Goal: Information Seeking & Learning: Learn about a topic

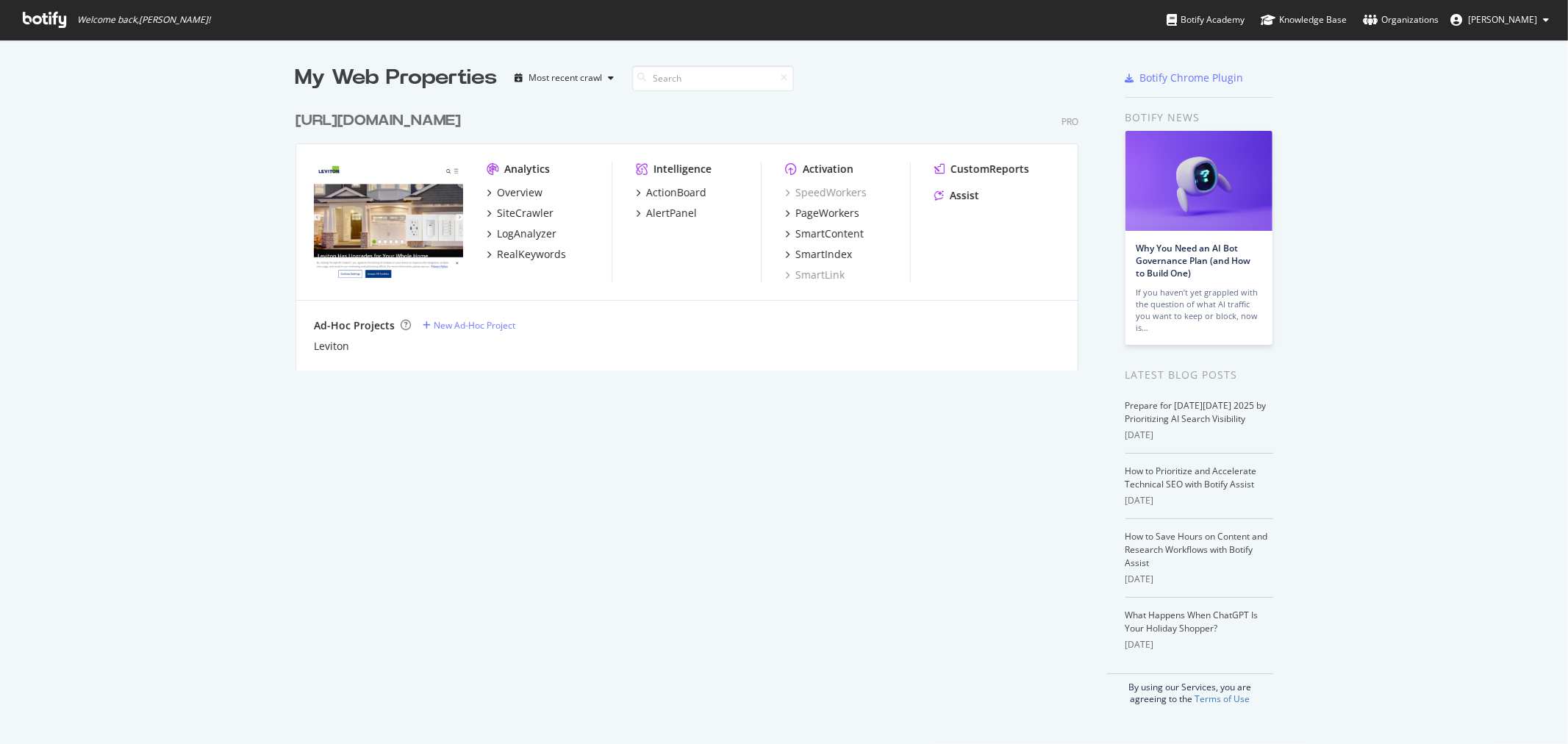
scroll to position [731, 1544]
click at [486, 236] on icon "grid" at bounding box center [489, 234] width 4 height 7
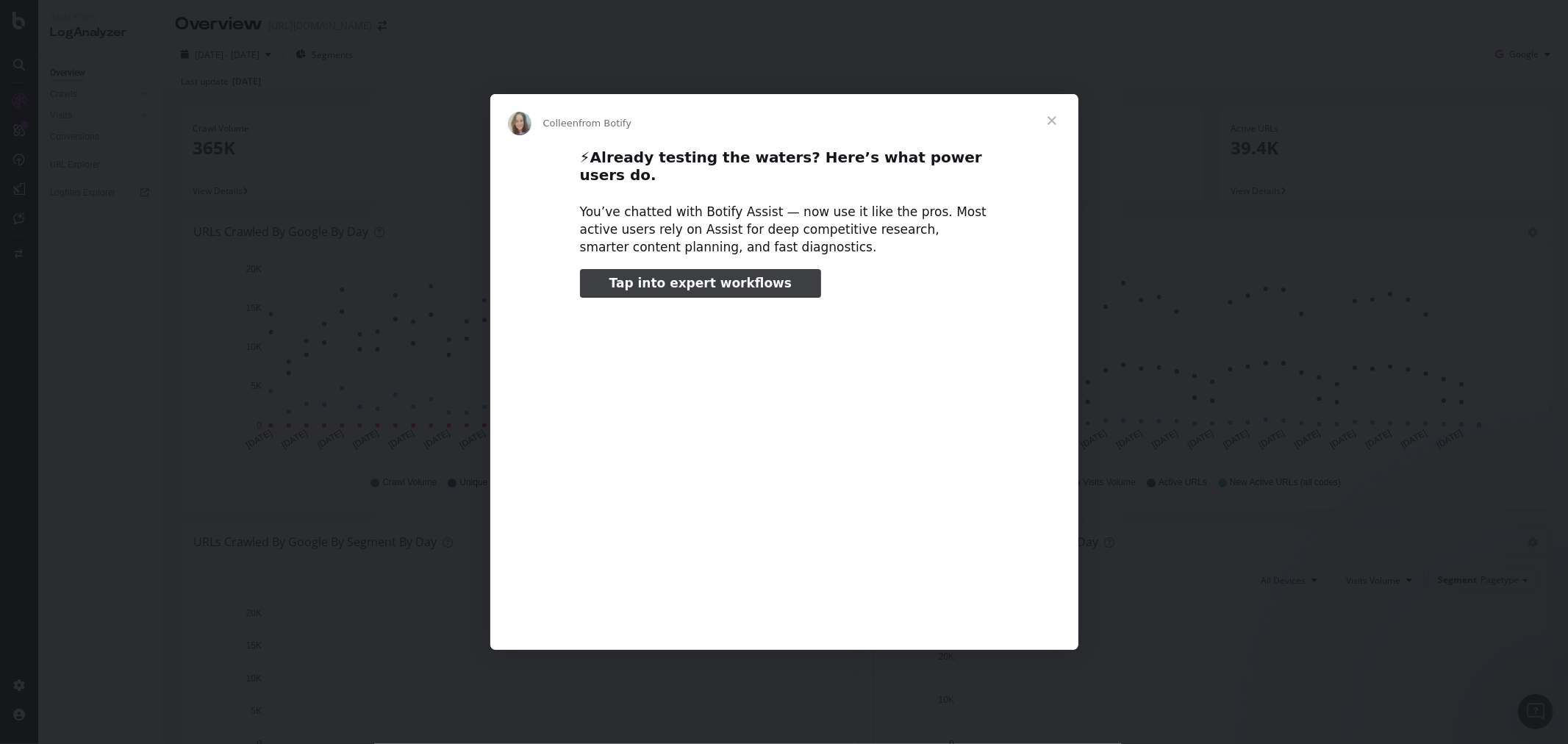
type input "382348"
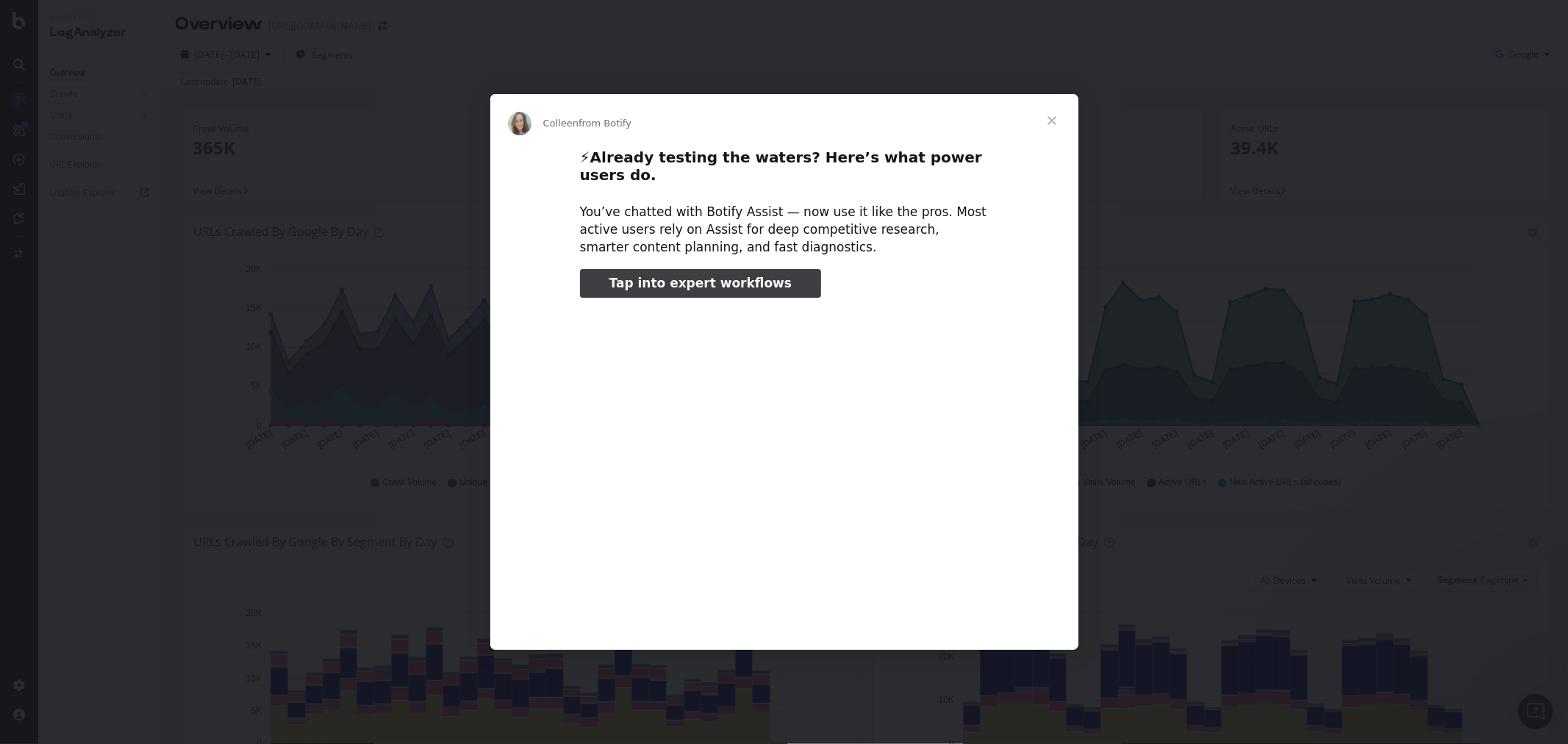
click at [1055, 134] on span "Close" at bounding box center [1052, 120] width 53 height 53
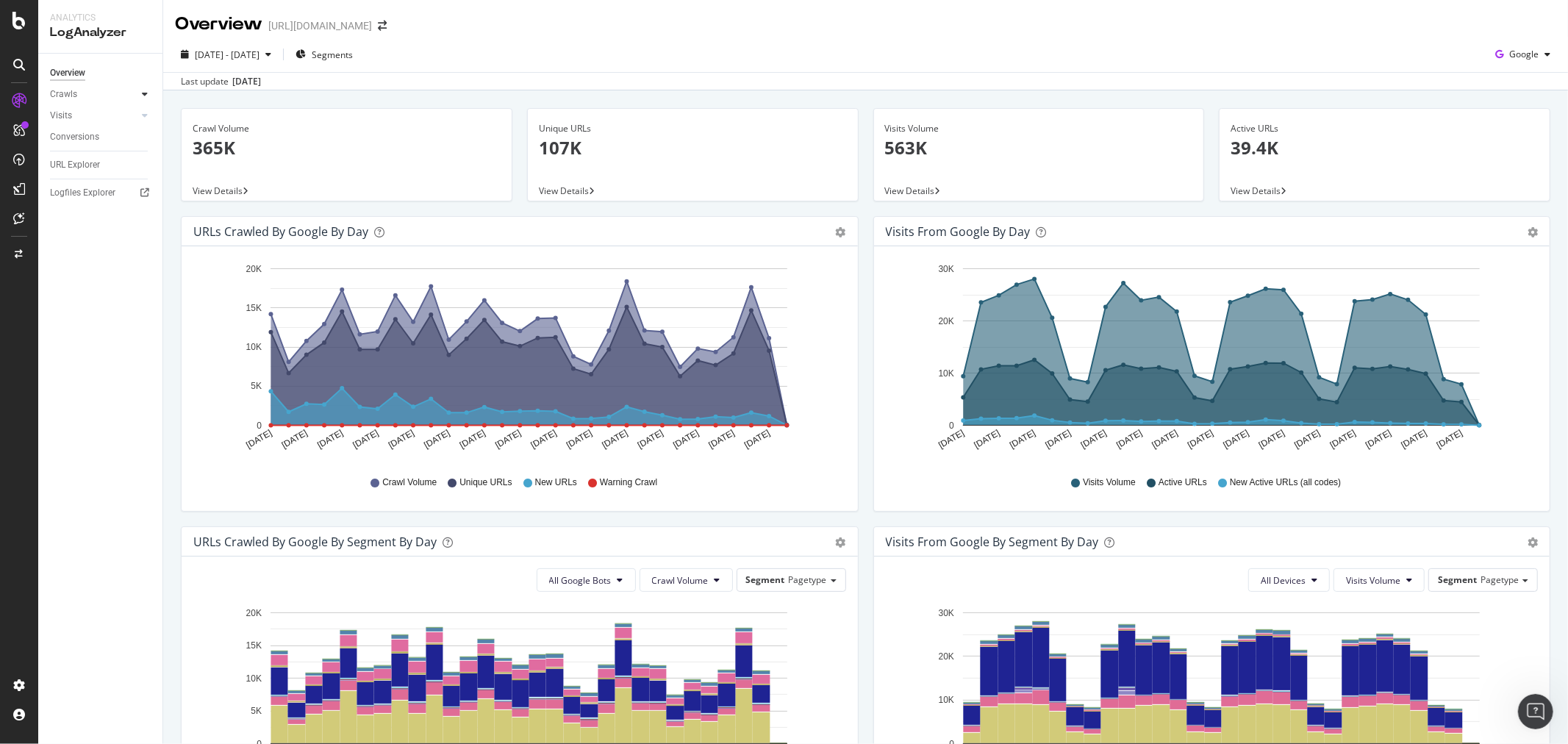
click at [142, 96] on icon at bounding box center [145, 94] width 6 height 9
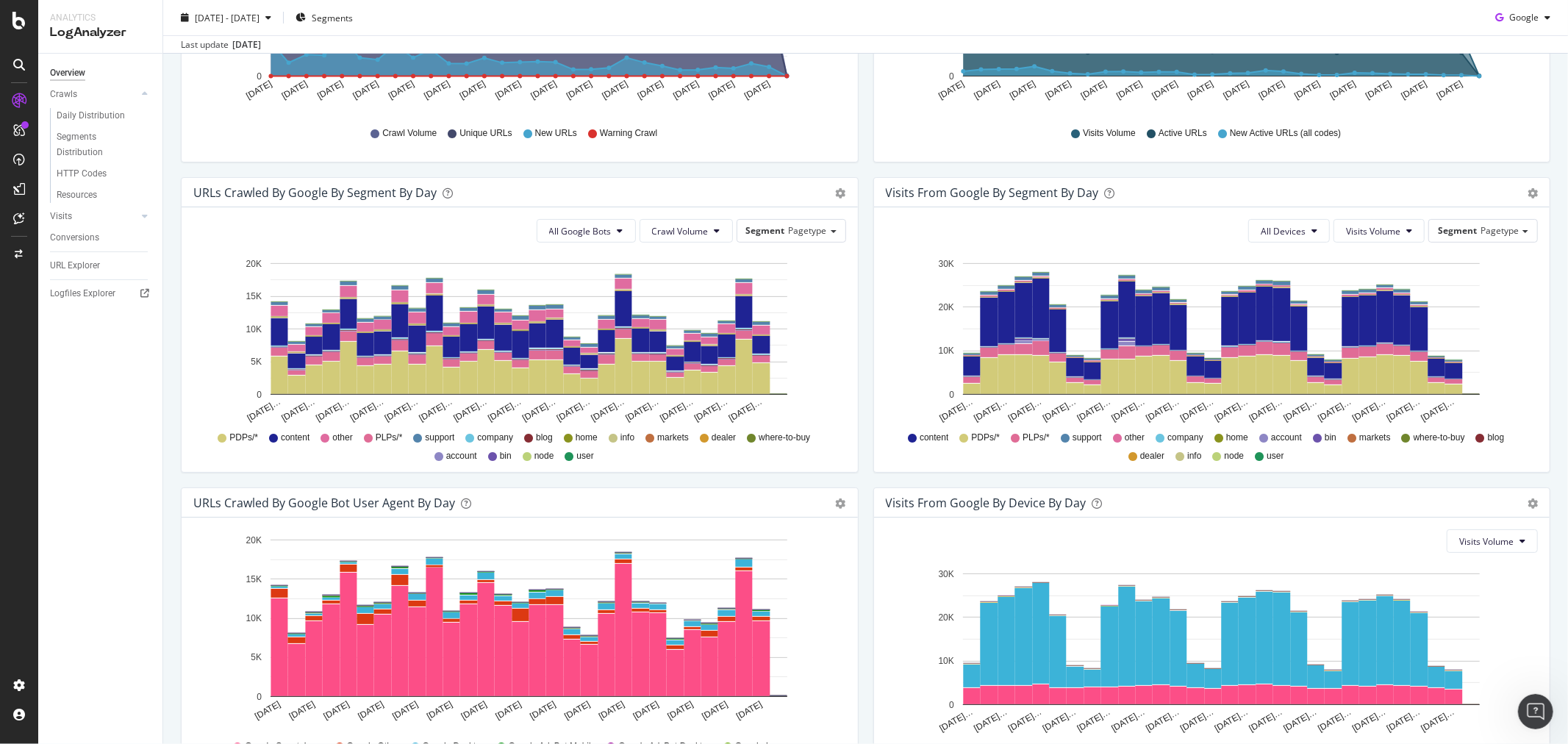
scroll to position [408, 0]
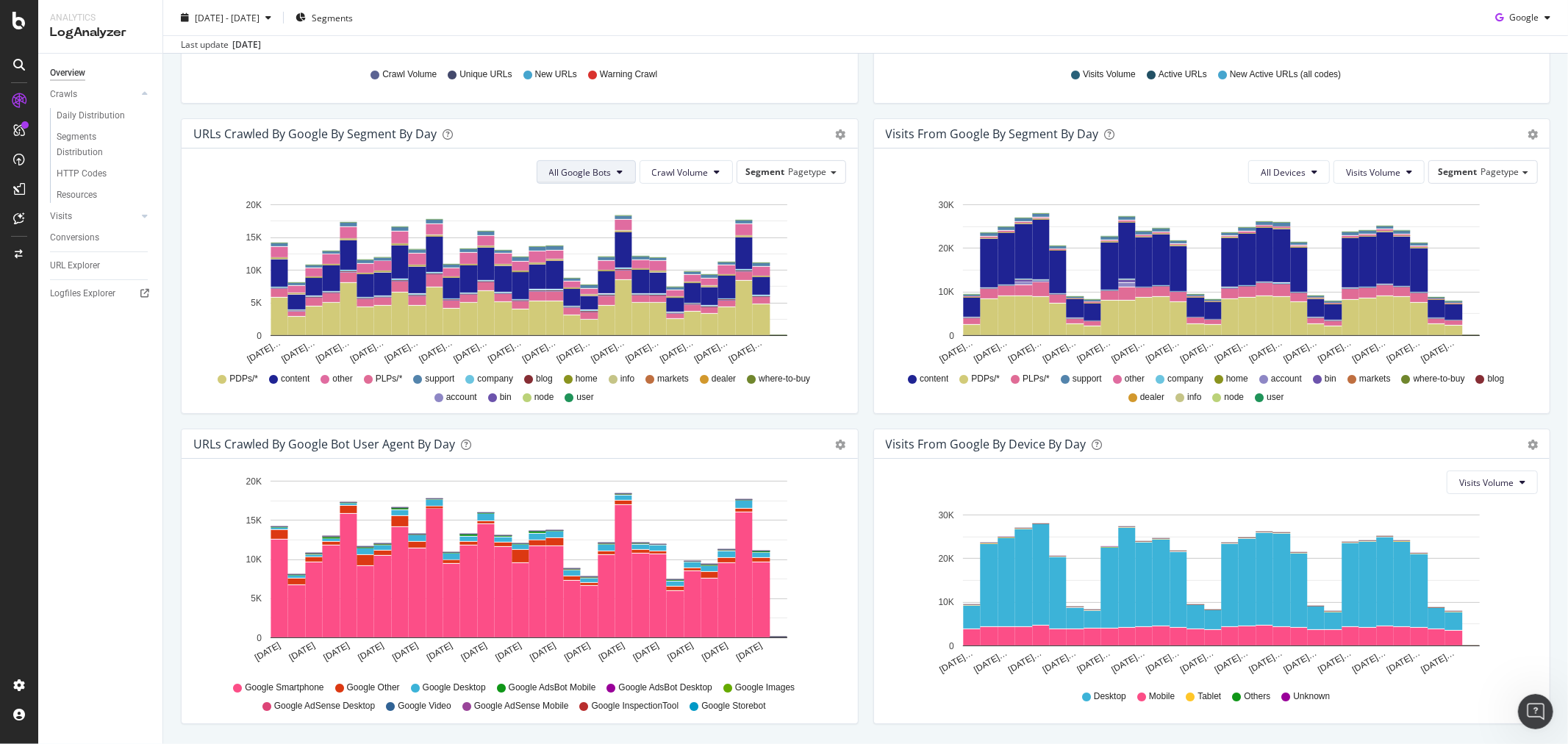
click at [605, 173] on span "All Google Bots" at bounding box center [580, 172] width 63 height 13
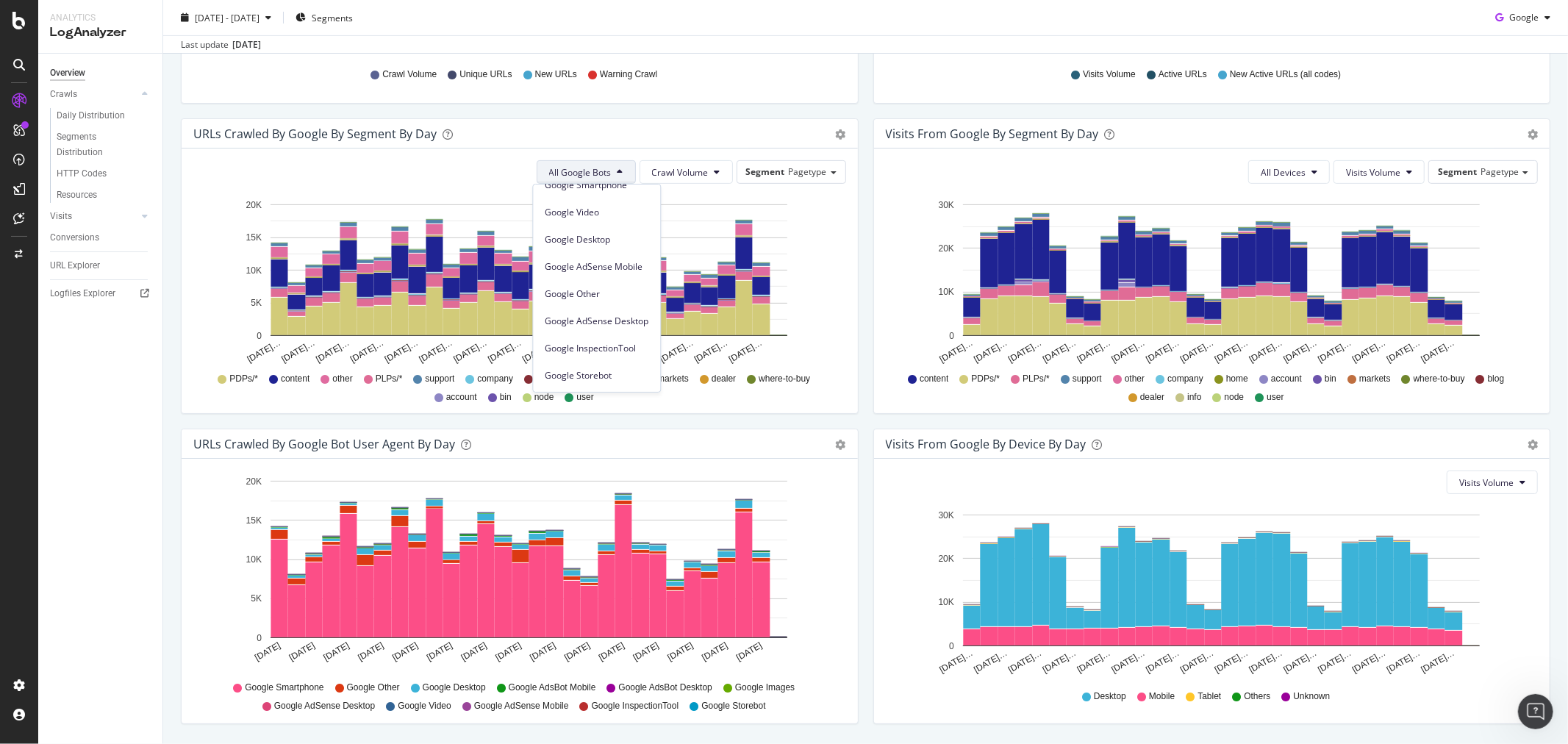
scroll to position [0, 0]
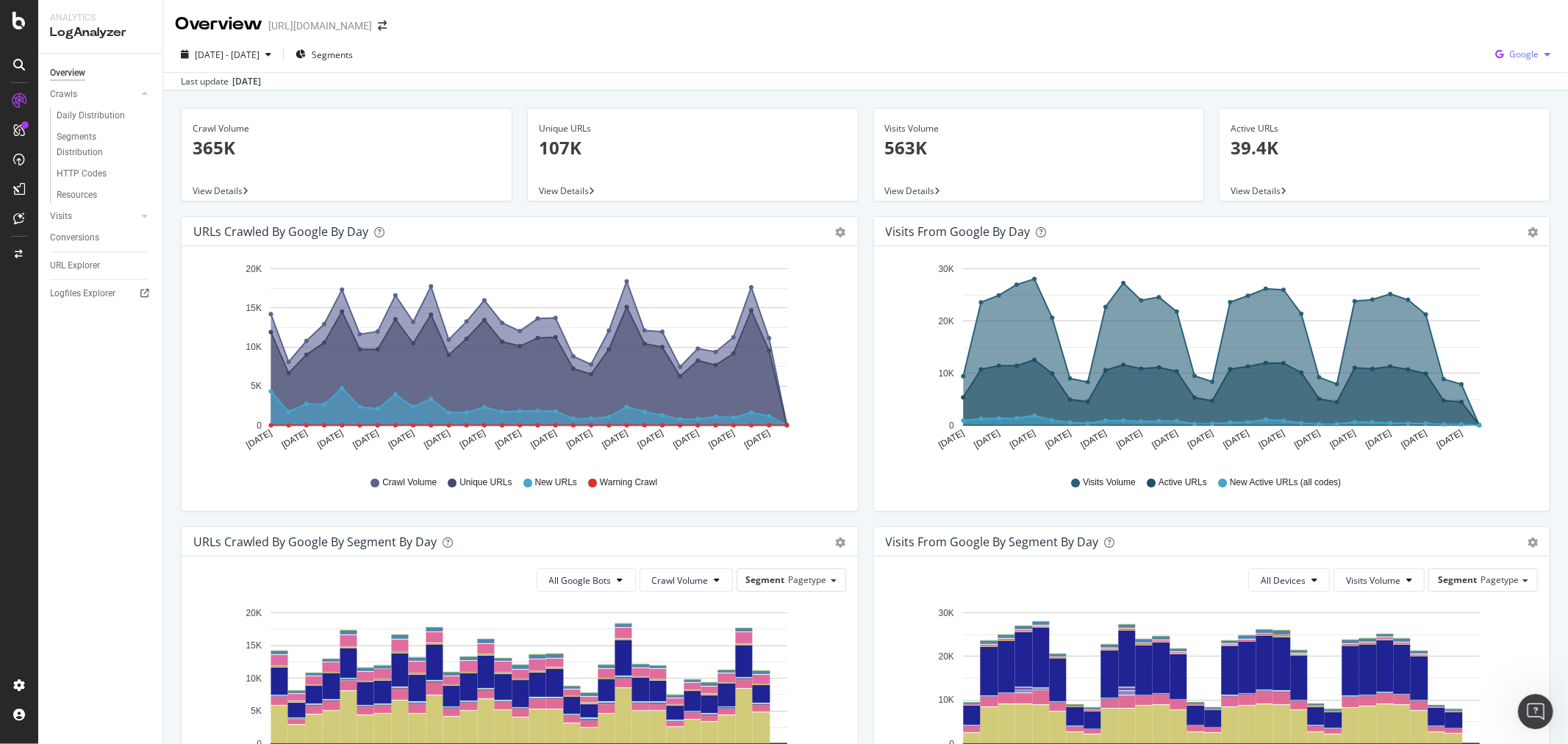
click at [1541, 52] on div "button" at bounding box center [1547, 55] width 18 height 9
click at [1510, 142] on span "OpenAI" at bounding box center [1523, 138] width 55 height 13
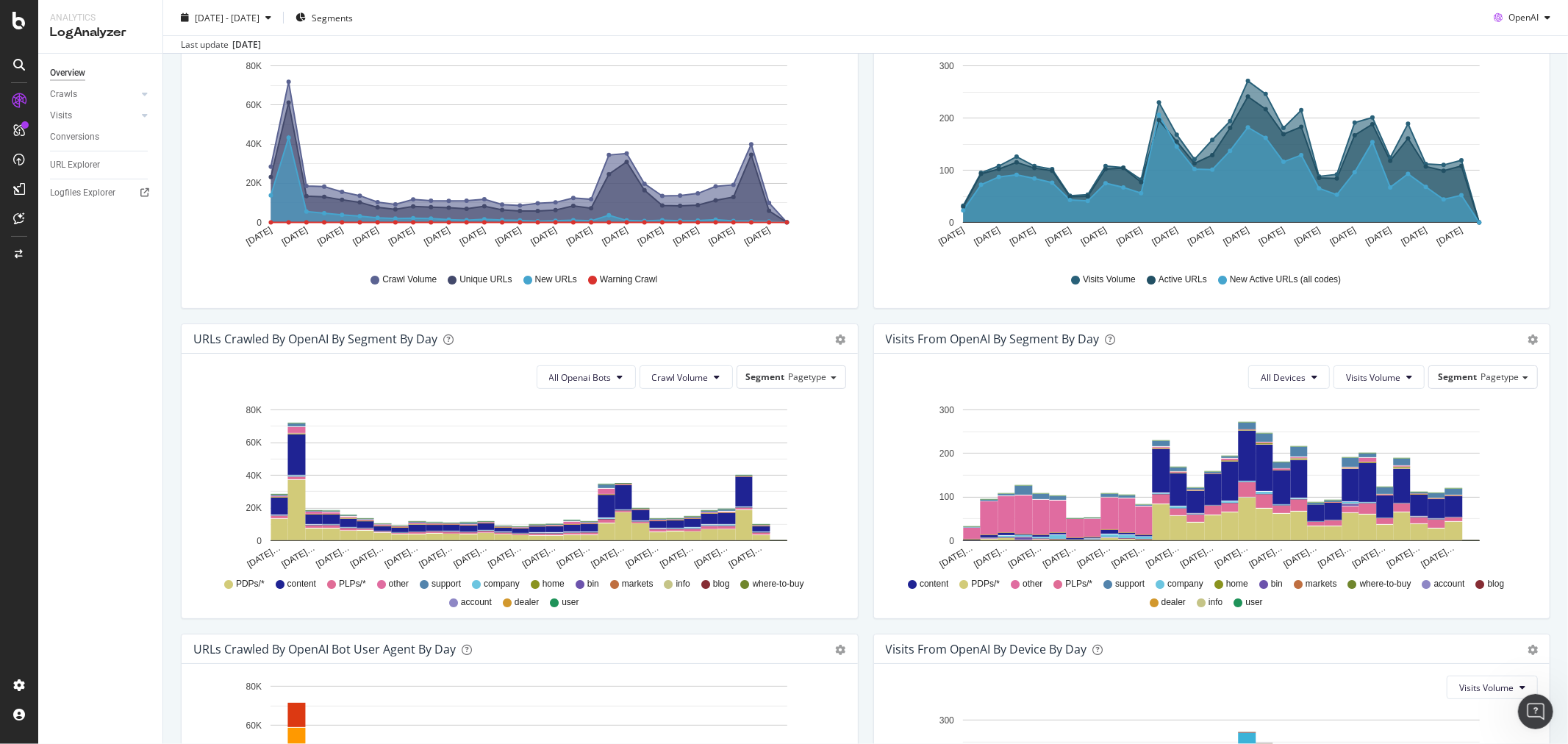
scroll to position [245, 0]
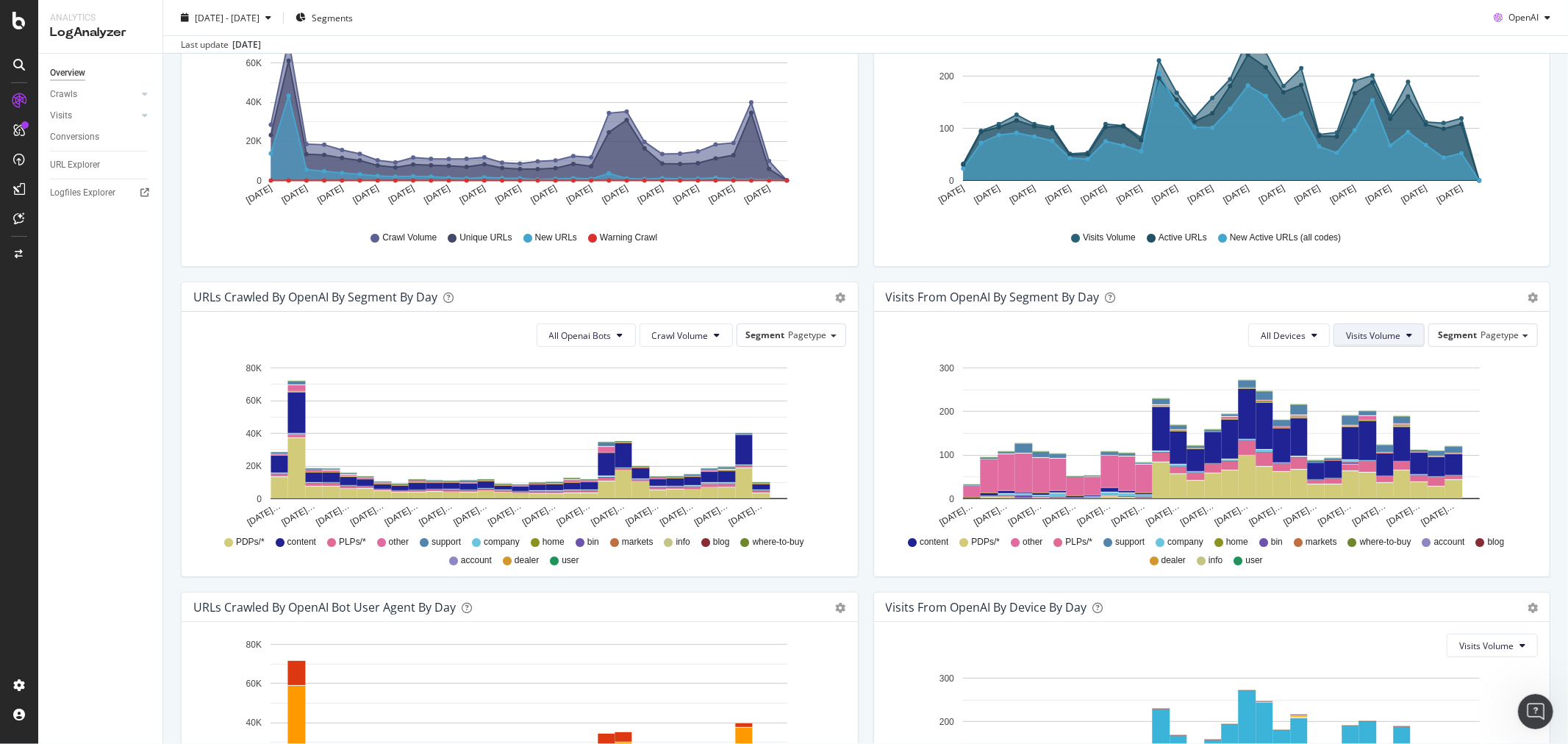
click at [1370, 326] on button "Visits Volume" at bounding box center [1378, 335] width 91 height 24
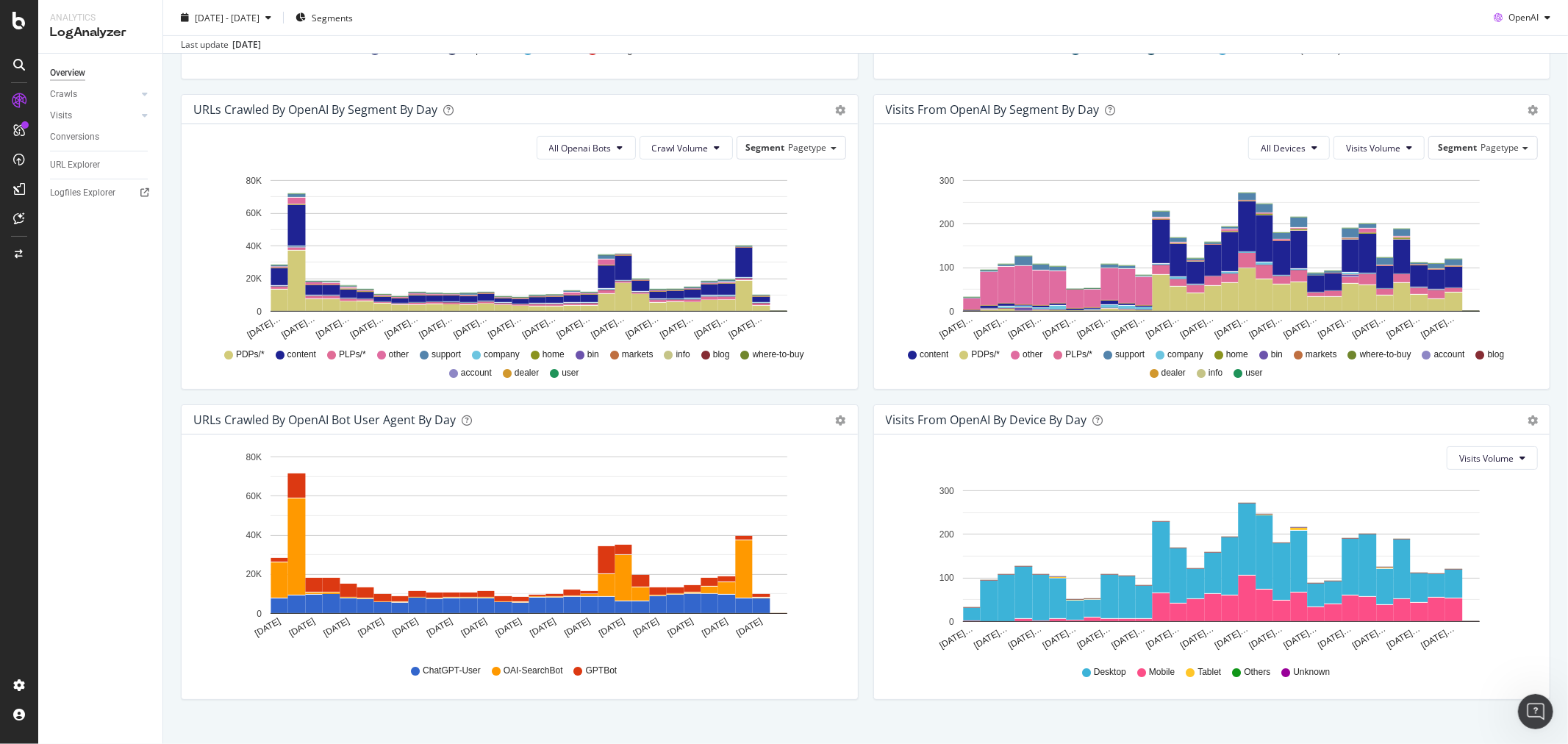
scroll to position [454, 0]
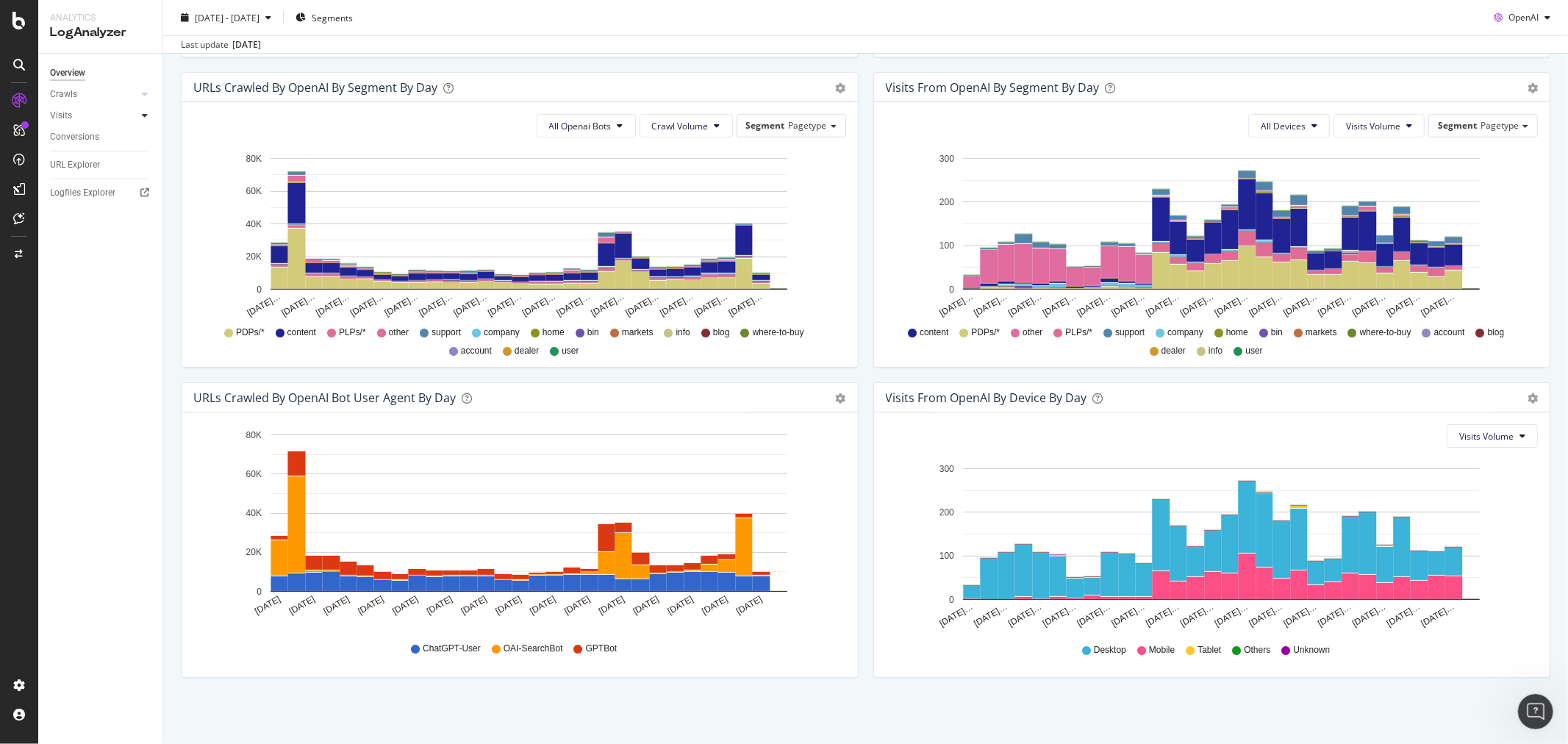
click at [140, 119] on div at bounding box center [145, 115] width 15 height 15
click at [95, 140] on div "Daily Distribution" at bounding box center [91, 137] width 69 height 16
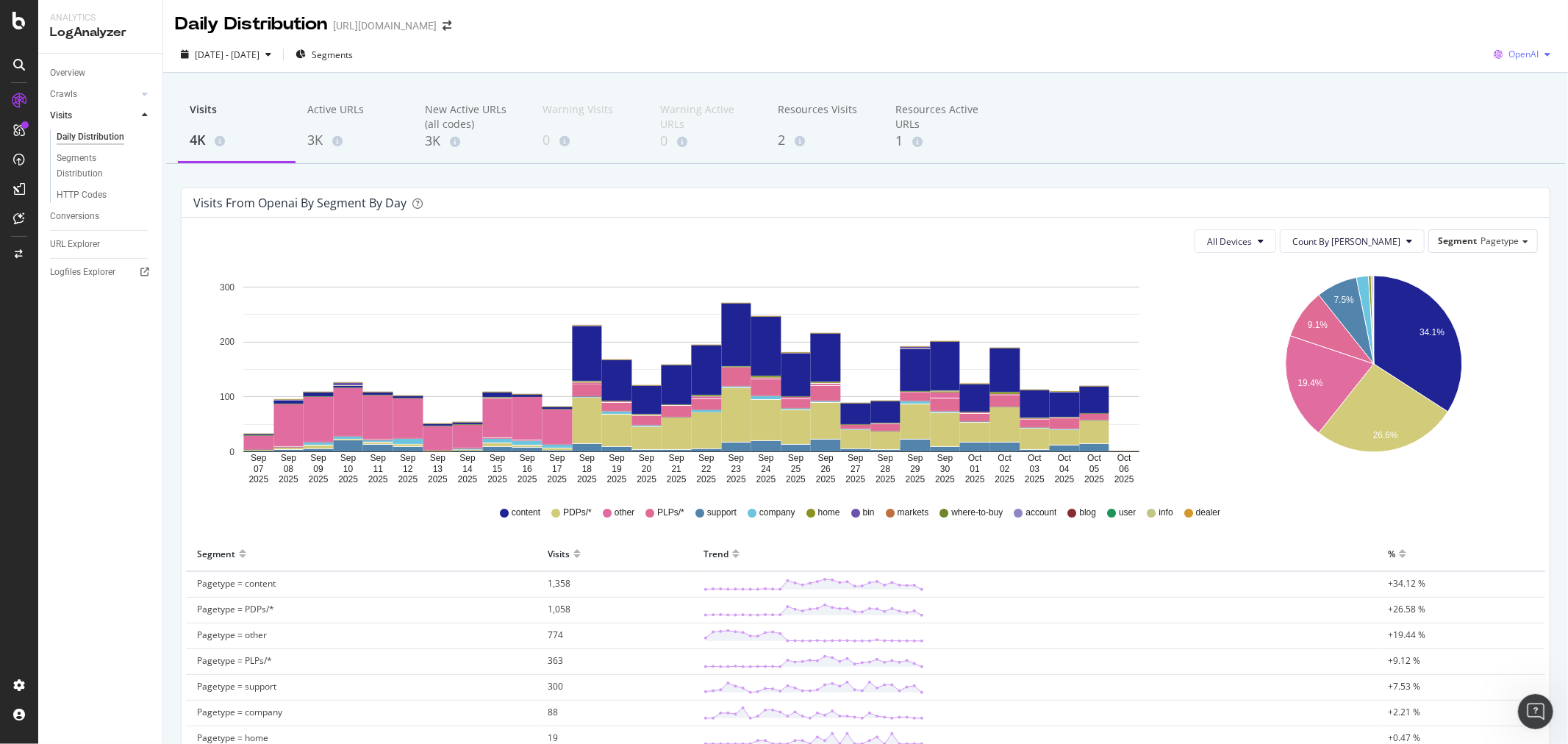
click at [1508, 59] on span "OpenAI" at bounding box center [1523, 54] width 30 height 13
click at [277, 55] on div "button" at bounding box center [269, 55] width 18 height 9
click at [464, 52] on div "[DATE] - [DATE] Segments OpenAI" at bounding box center [865, 58] width 1405 height 30
